Goal: Task Accomplishment & Management: Manage account settings

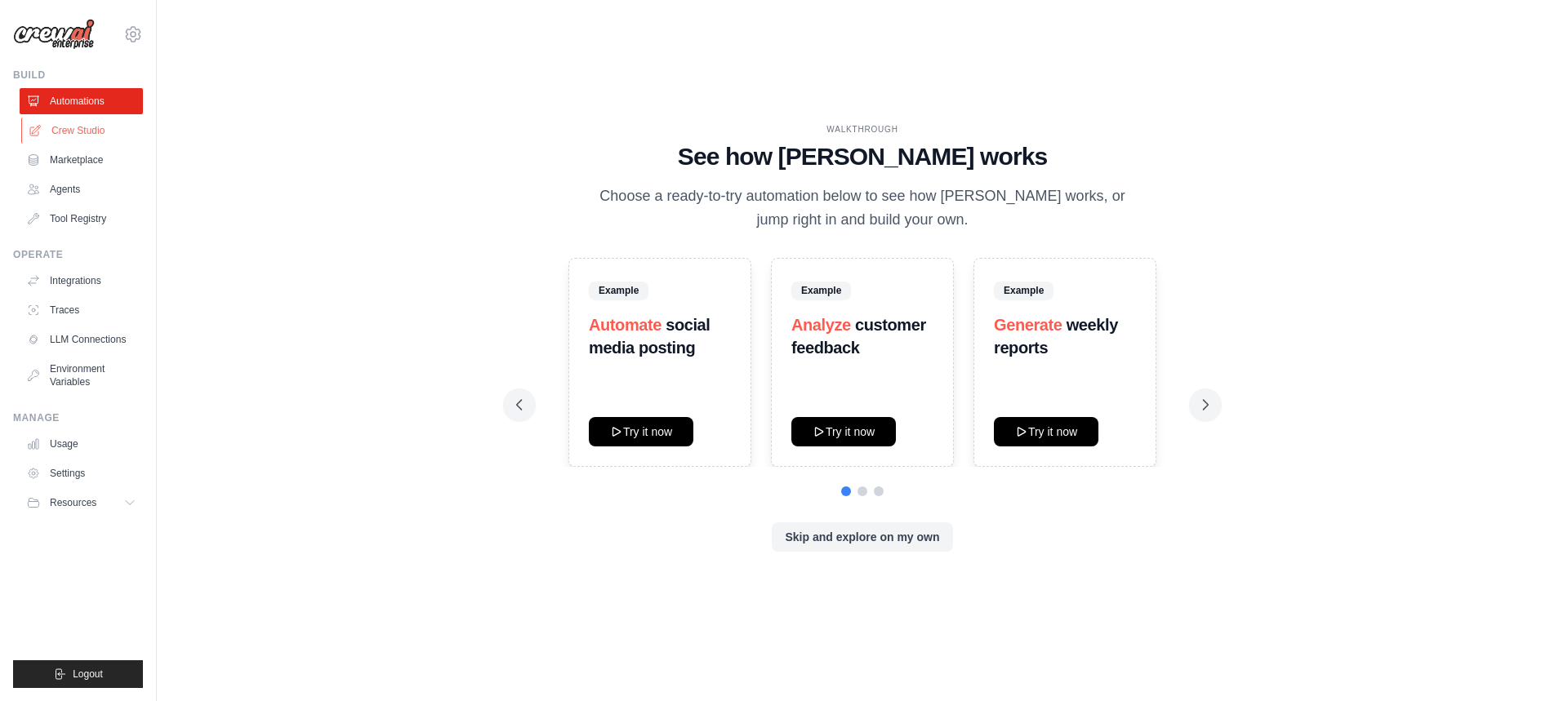
click at [95, 134] on link "Crew Studio" at bounding box center [83, 130] width 123 height 26
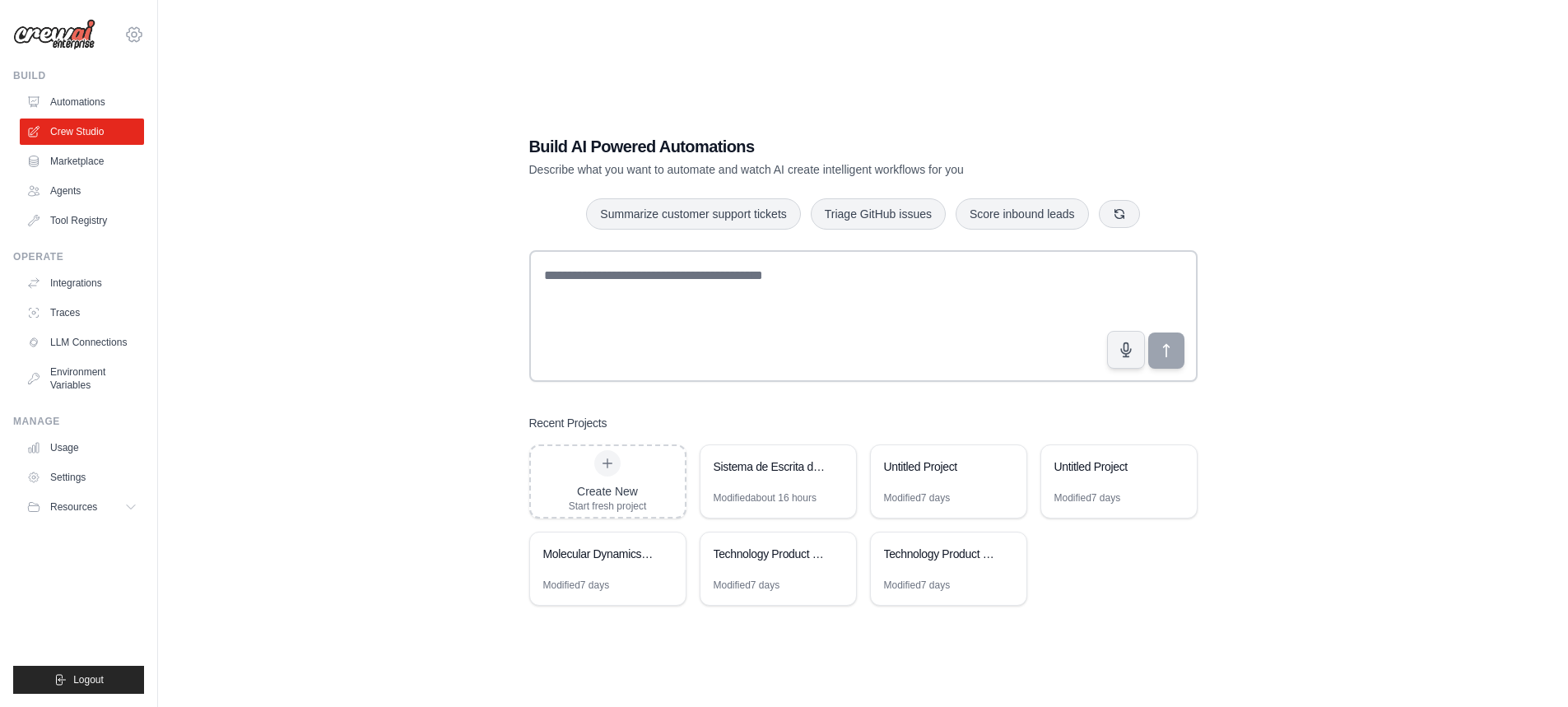
click at [133, 31] on icon at bounding box center [133, 34] width 19 height 19
click at [117, 107] on link "Settings" at bounding box center [134, 111] width 145 height 30
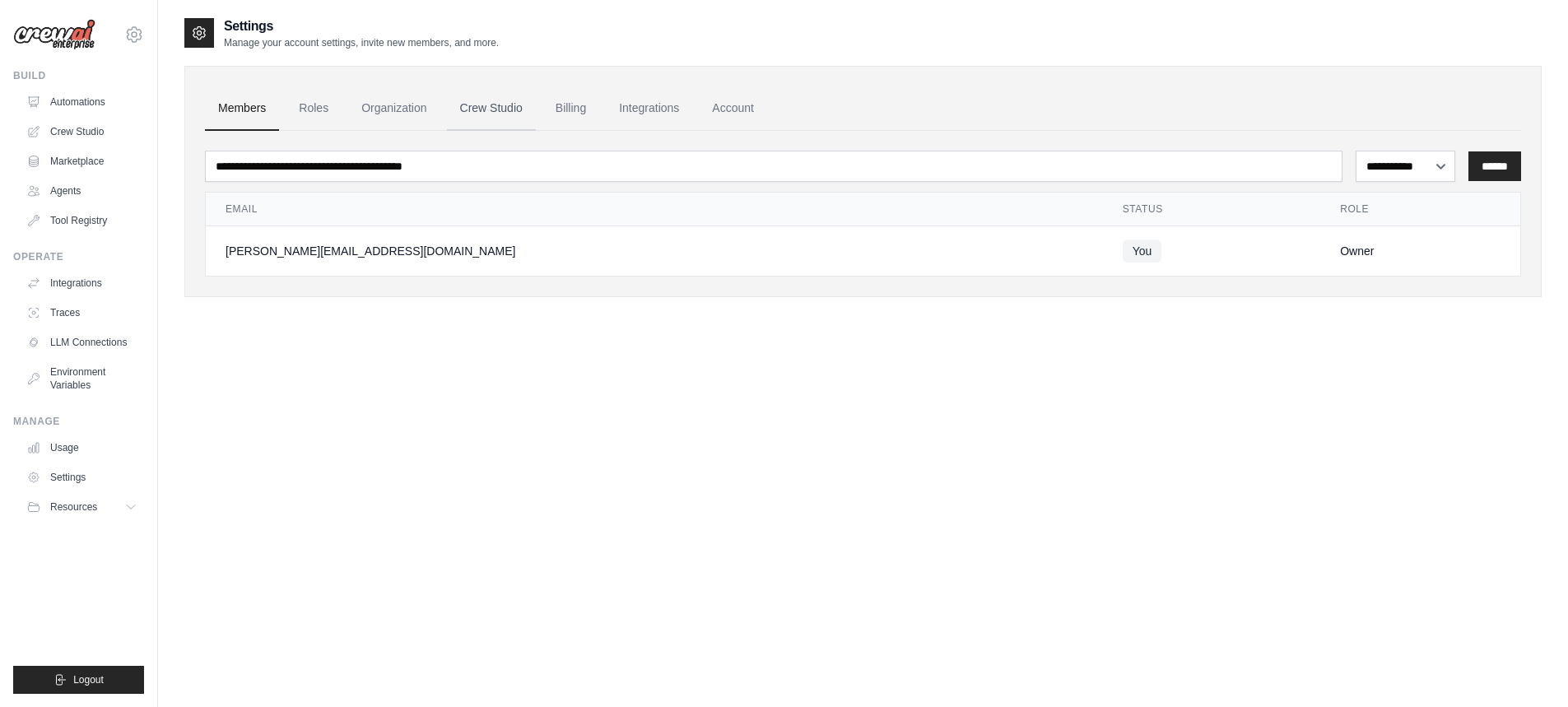
click at [512, 106] on link "Crew Studio" at bounding box center [491, 108] width 89 height 44
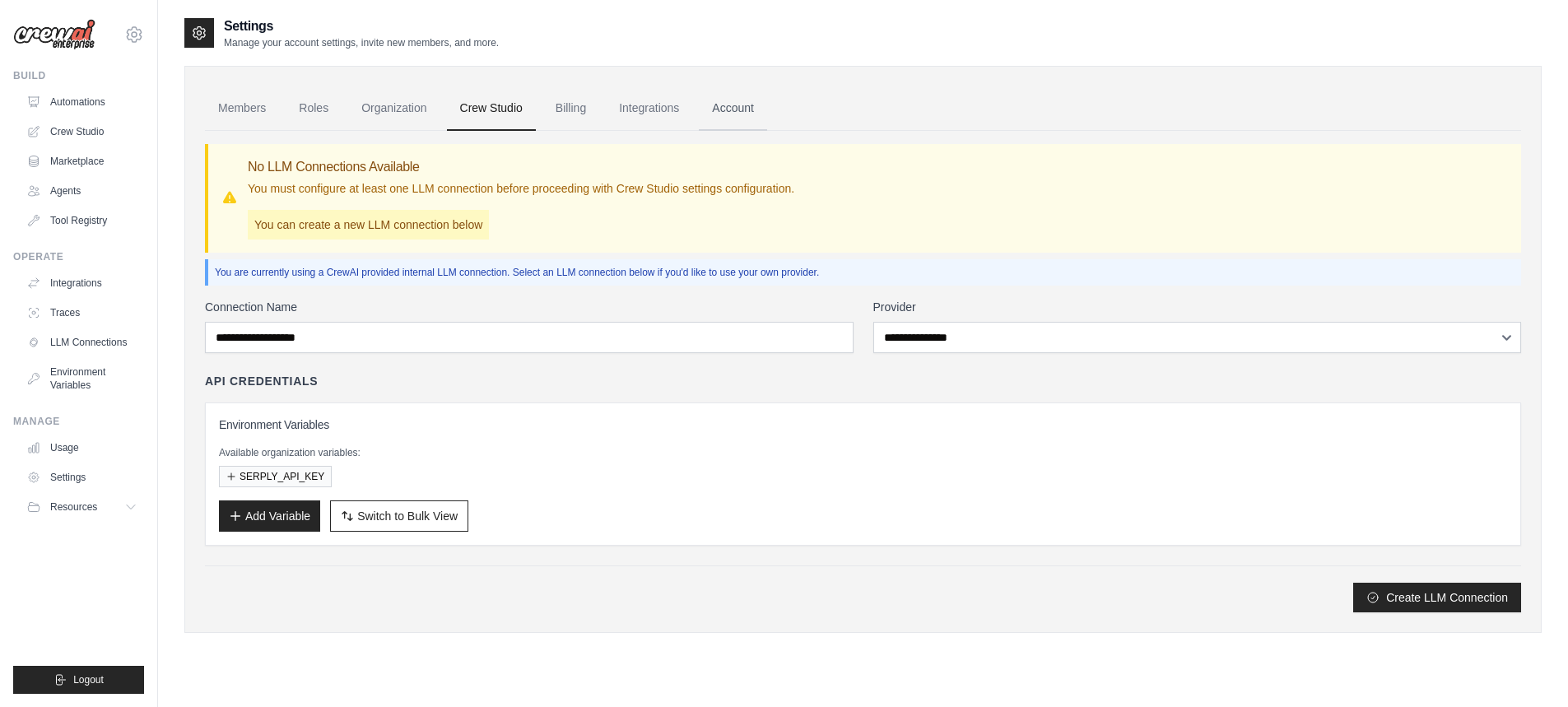
click at [736, 107] on link "Account" at bounding box center [733, 108] width 68 height 44
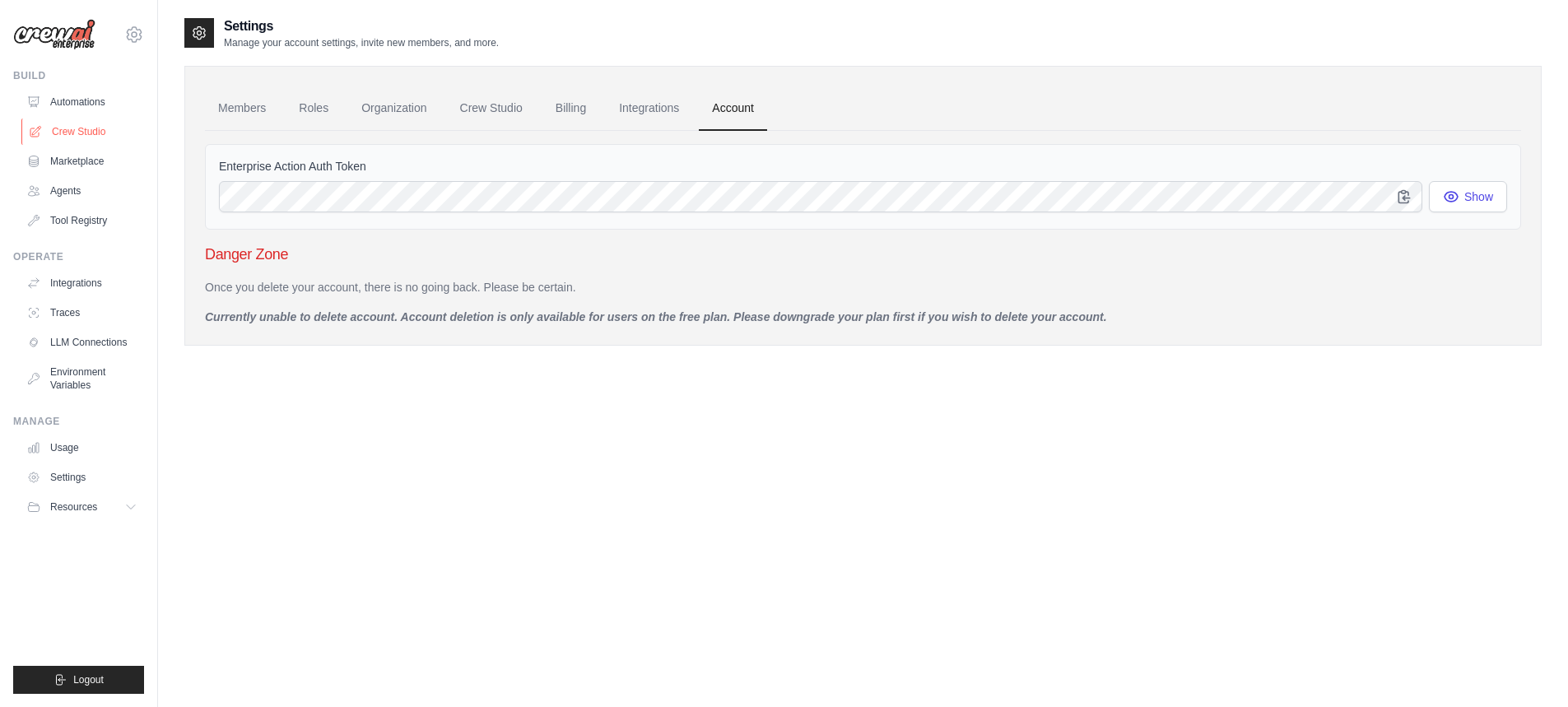
click at [100, 128] on link "Crew Studio" at bounding box center [83, 131] width 124 height 26
